Goal: Information Seeking & Learning: Learn about a topic

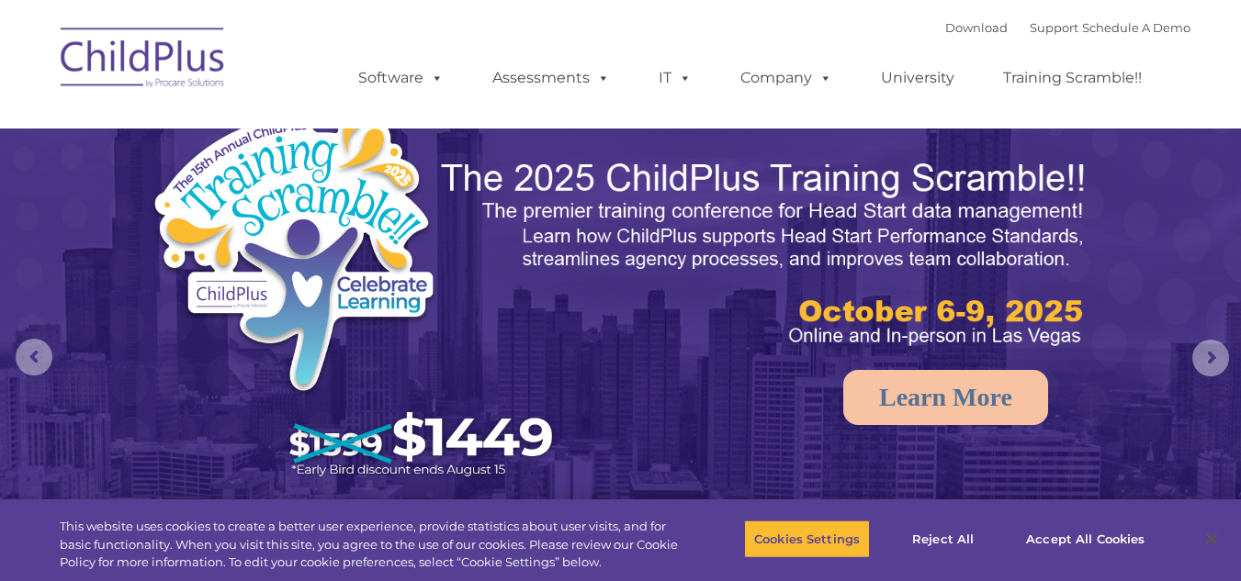
select select "MEDIUM"
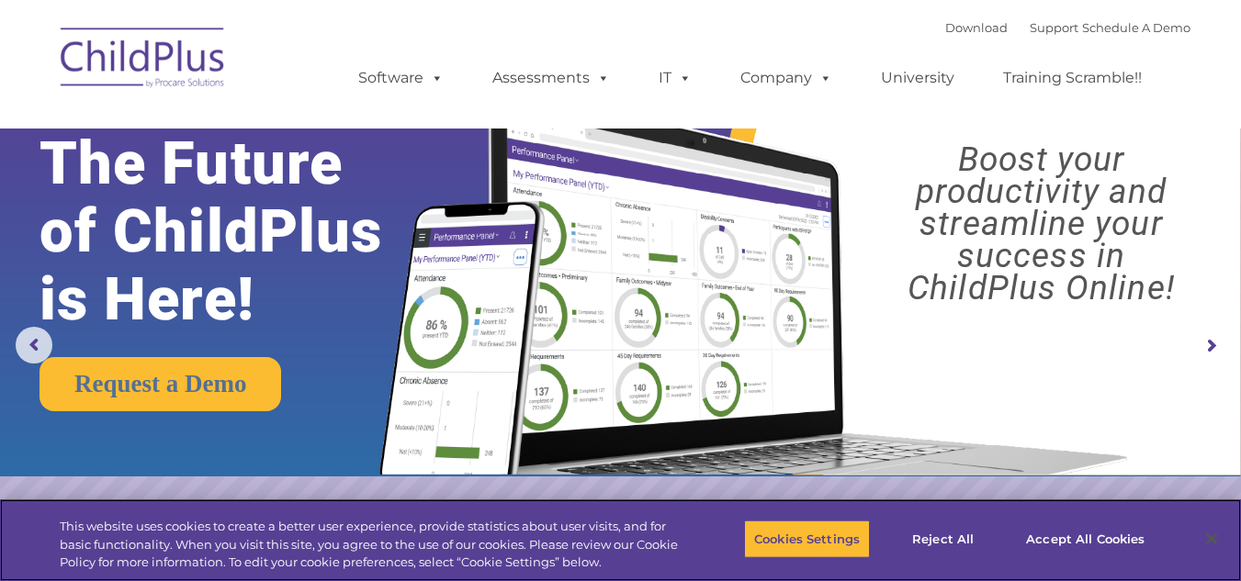
scroll to position [13, 0]
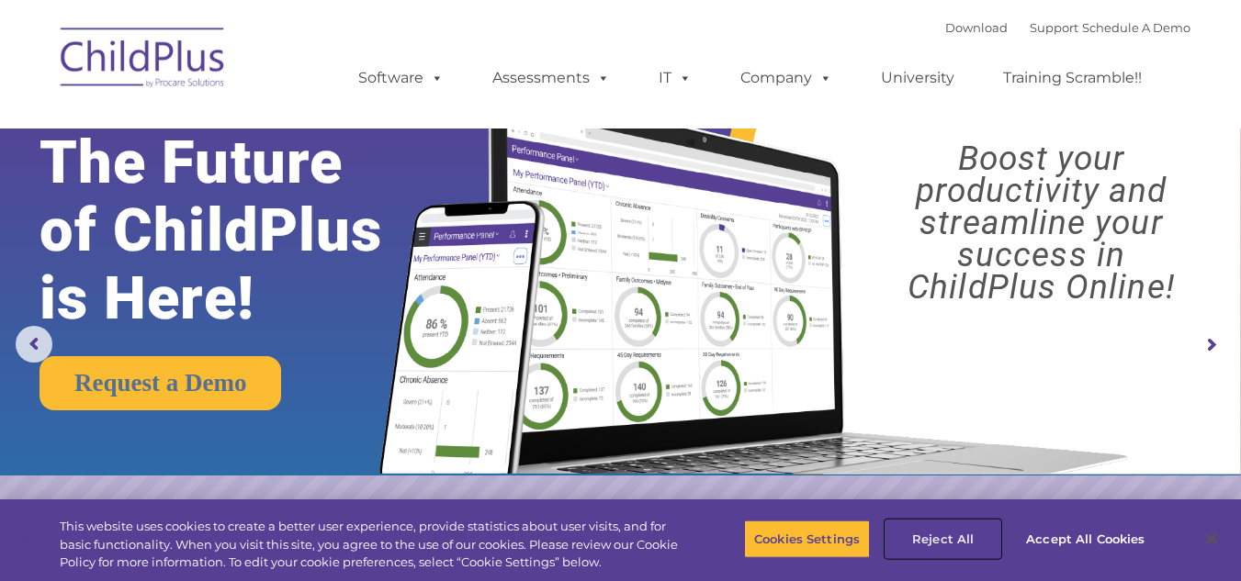
click at [919, 539] on button "Reject All" at bounding box center [942, 539] width 115 height 39
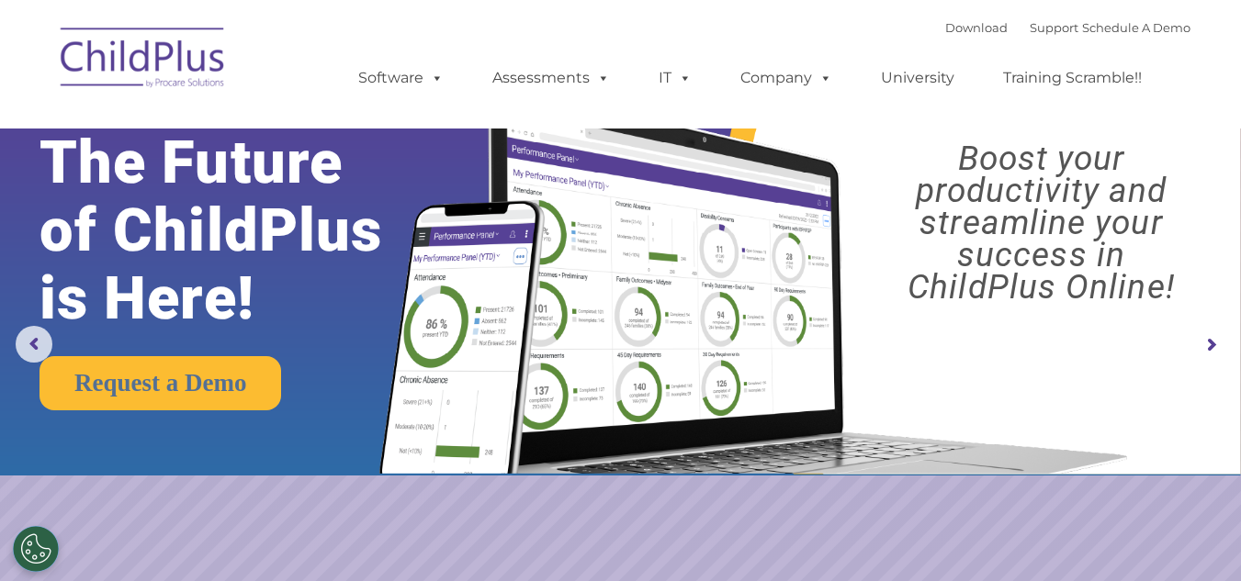
scroll to position [0, 0]
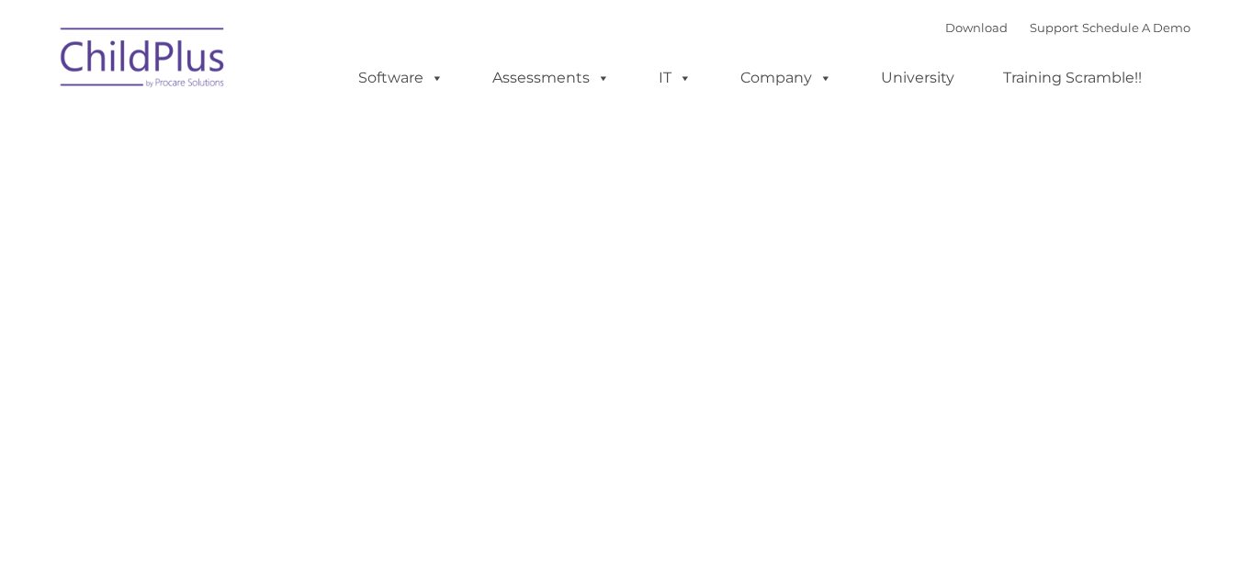
type input ""
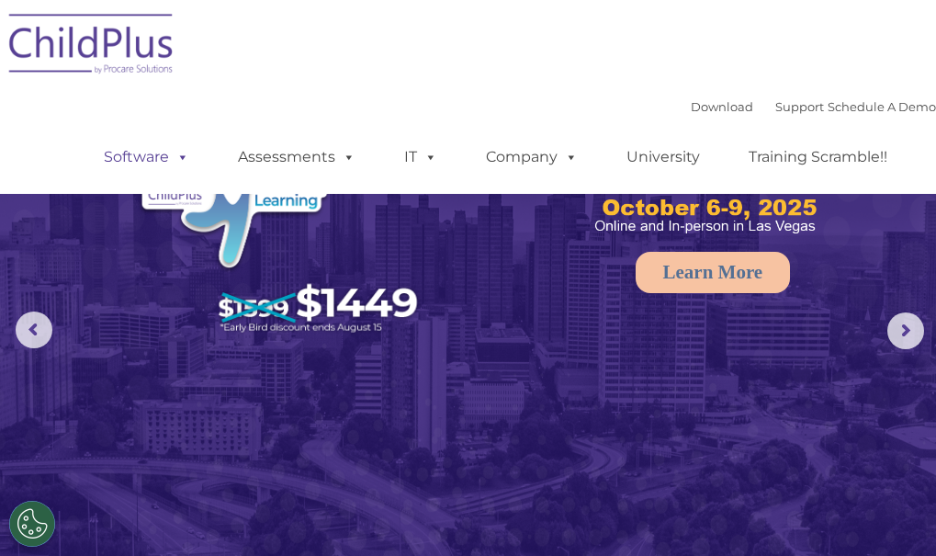
click at [120, 156] on link "Software" at bounding box center [146, 157] width 122 height 37
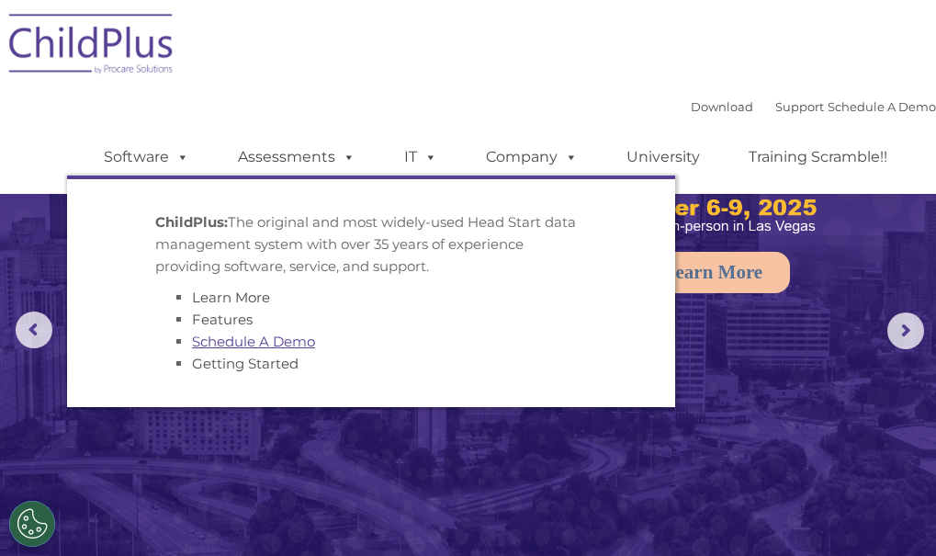
click at [231, 346] on link "Schedule A Demo" at bounding box center [253, 340] width 123 height 17
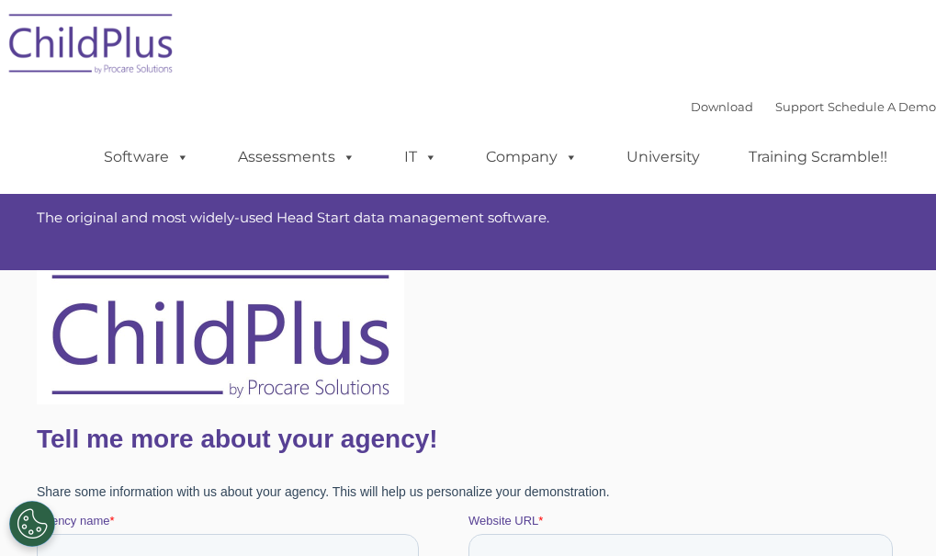
click at [577, 5] on div "Download Support | Schedule A Demo  MENU MENU Software ChildPlus: The original…" at bounding box center [468, 97] width 936 height 194
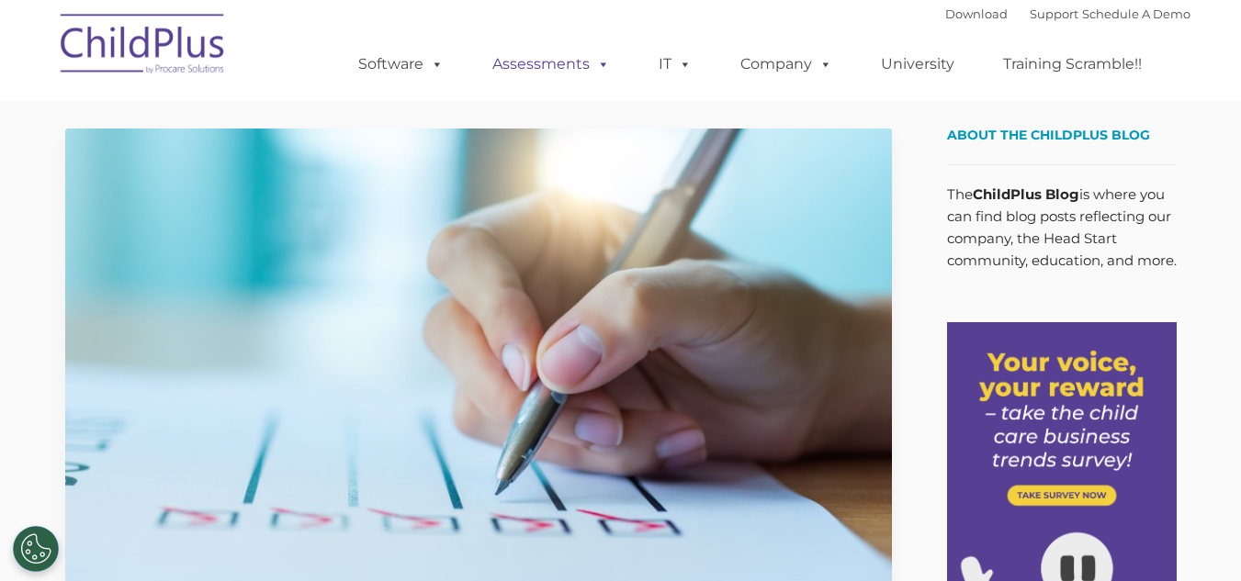
click at [542, 79] on link "Assessments" at bounding box center [551, 64] width 154 height 37
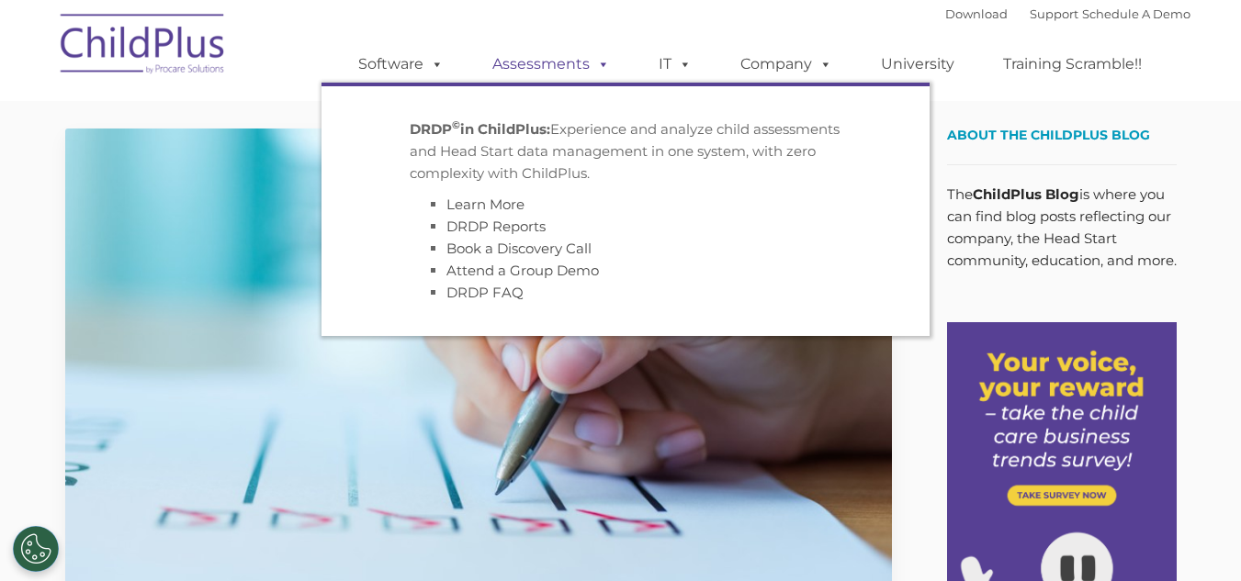
click at [554, 69] on link "Assessments" at bounding box center [551, 64] width 154 height 37
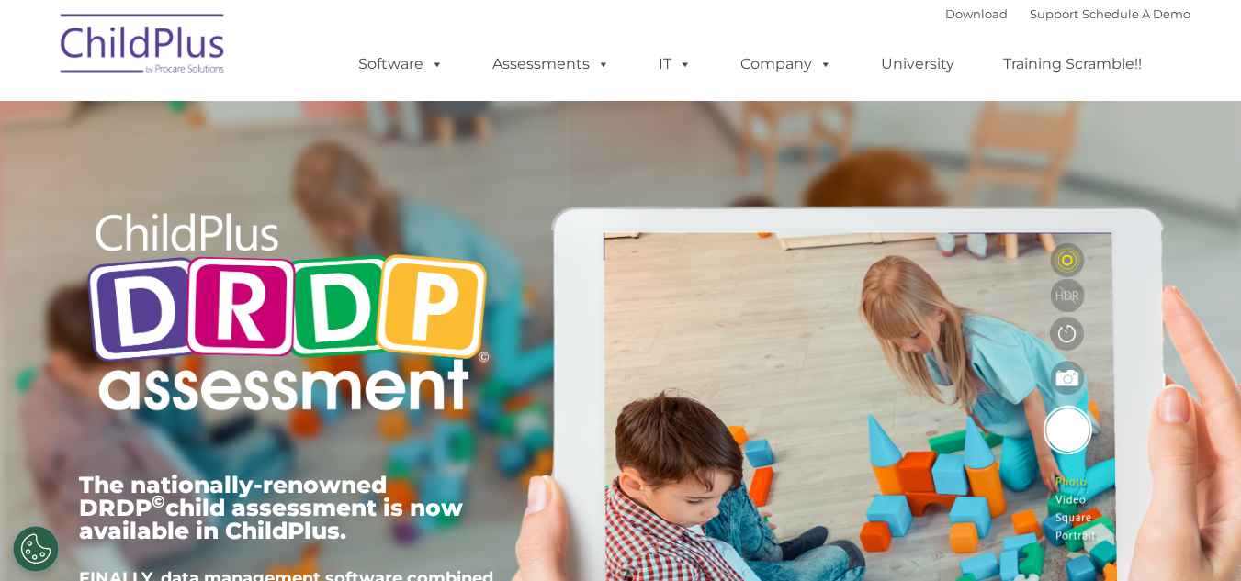
type input ""
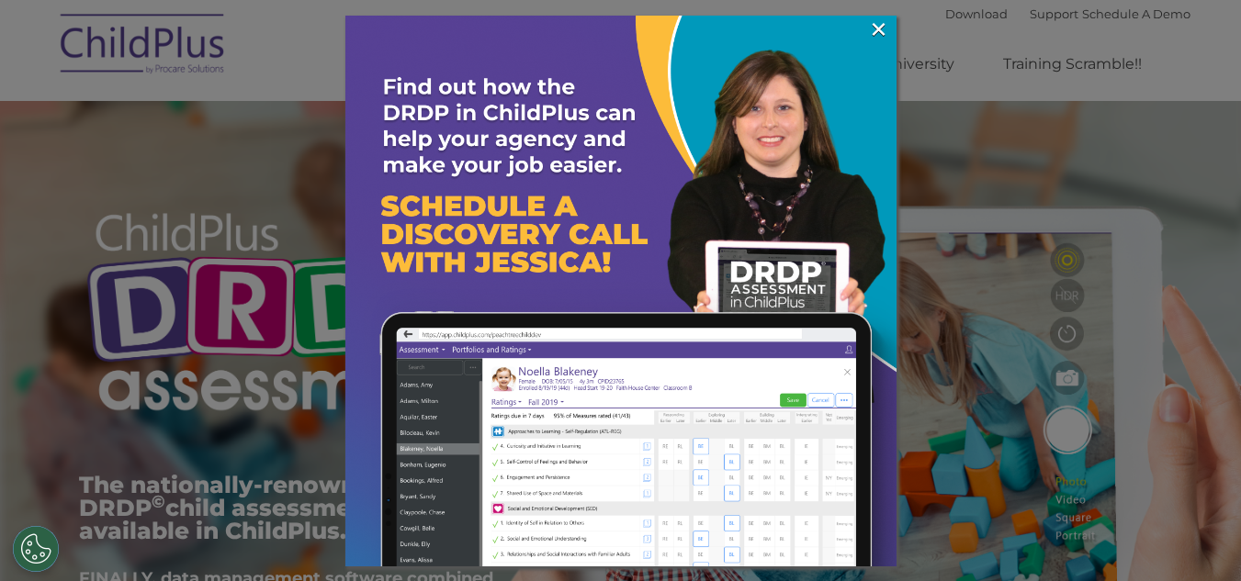
click at [174, 55] on div at bounding box center [620, 290] width 1241 height 581
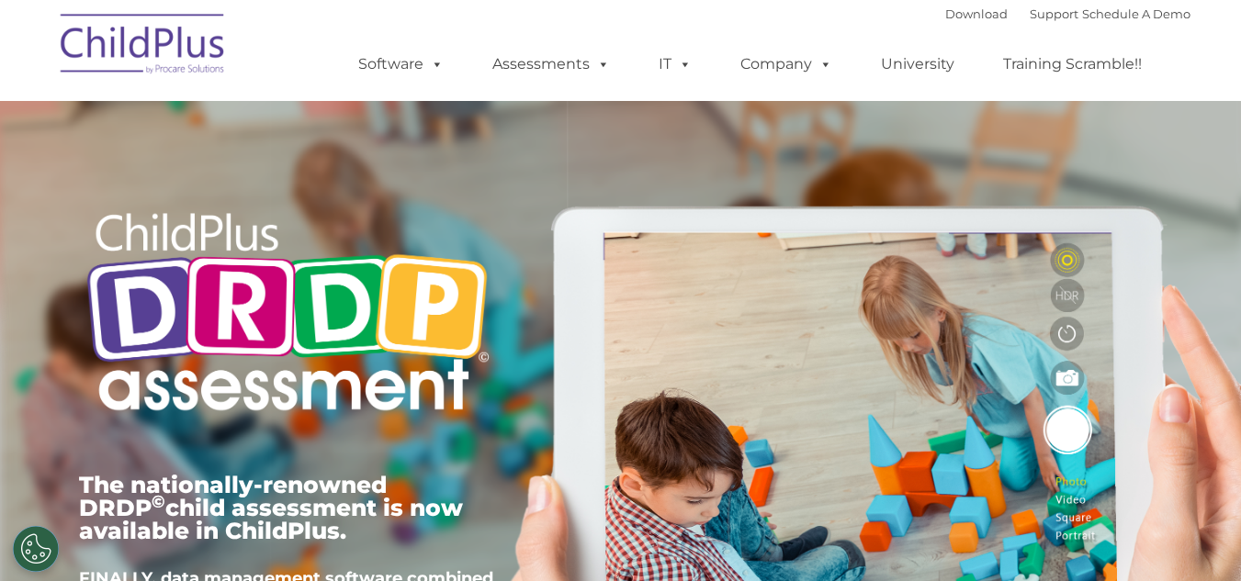
click at [309, 2] on div "Download Support | Schedule A Demo  MENU MENU Software ChildPlus: The original…" at bounding box center [620, 50] width 1139 height 101
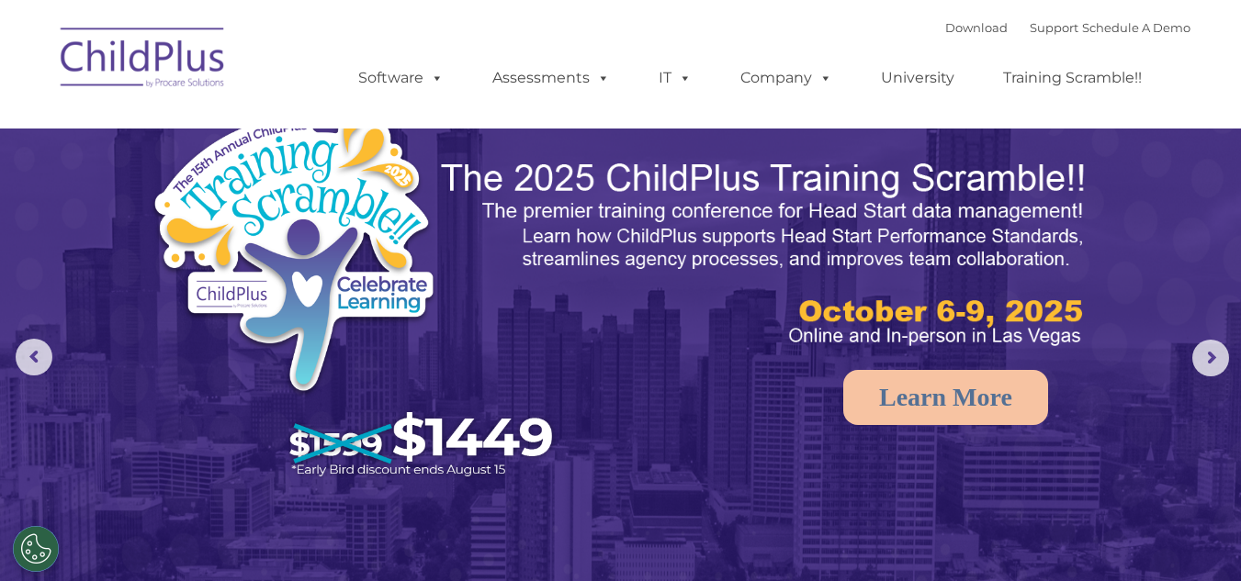
select select "MEDIUM"
